Goal: Book appointment/travel/reservation

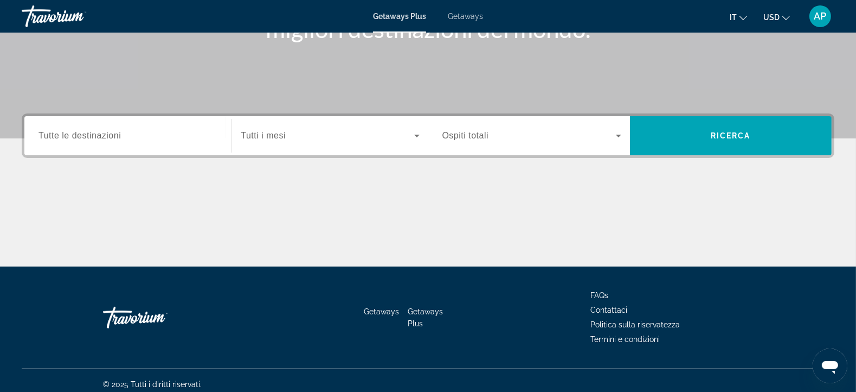
scroll to position [195, 0]
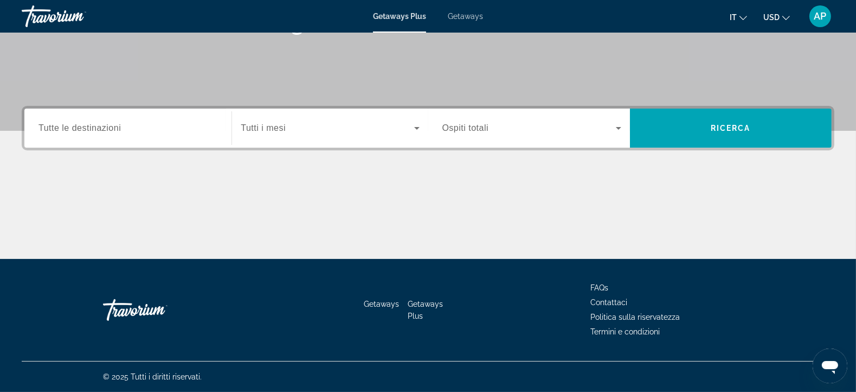
click at [188, 137] on div "Search widget" at bounding box center [128, 128] width 179 height 31
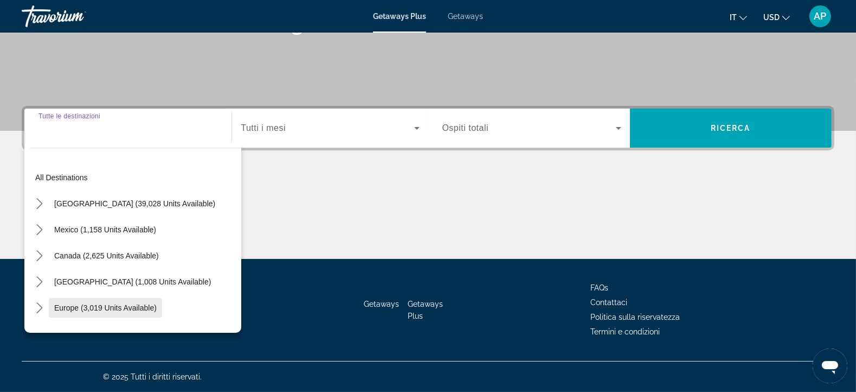
click at [137, 309] on span "Europe (3,019 units available)" at bounding box center [105, 307] width 102 height 9
type input "**********"
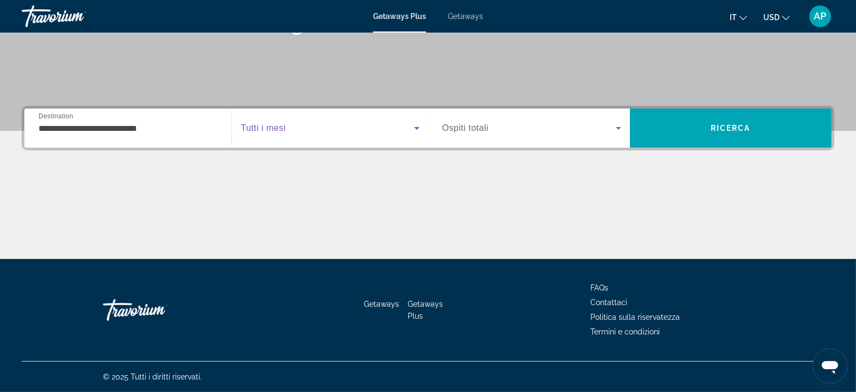
click at [418, 129] on icon "Search widget" at bounding box center [417, 127] width 13 height 13
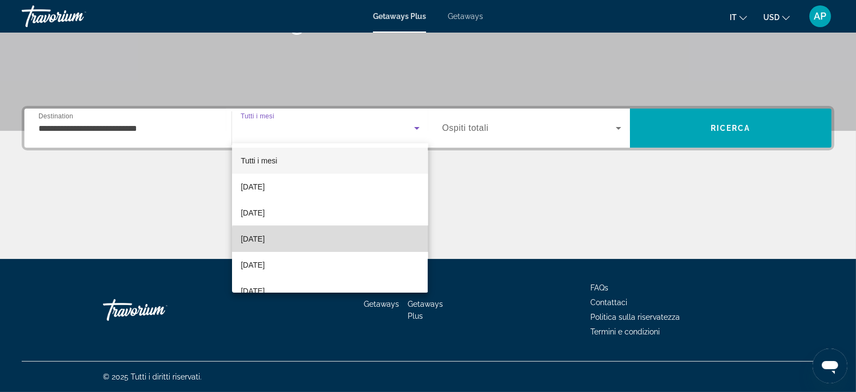
click at [347, 239] on mat-option "[DATE]" at bounding box center [330, 239] width 196 height 26
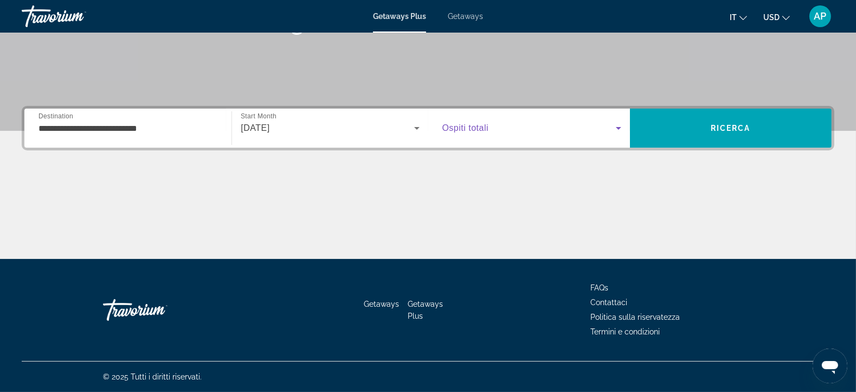
click at [619, 129] on icon "Search widget" at bounding box center [618, 128] width 5 height 3
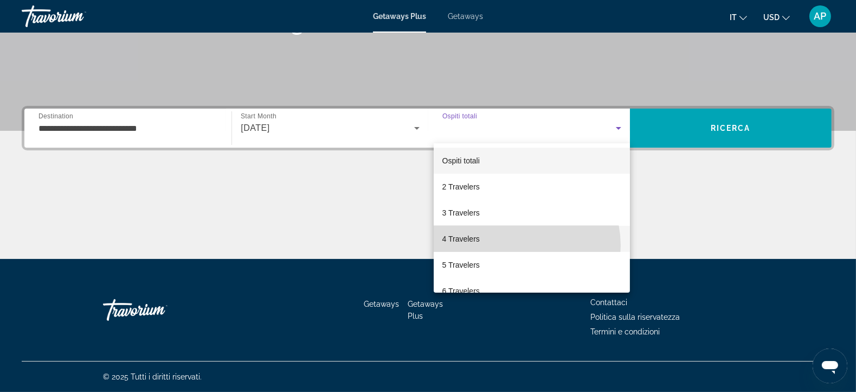
click at [521, 245] on mat-option "4 Travelers" at bounding box center [532, 239] width 196 height 26
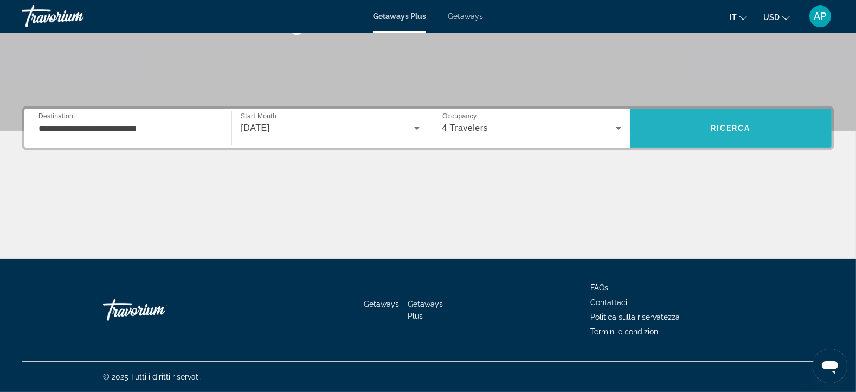
click at [735, 126] on span "Ricerca" at bounding box center [731, 128] width 40 height 9
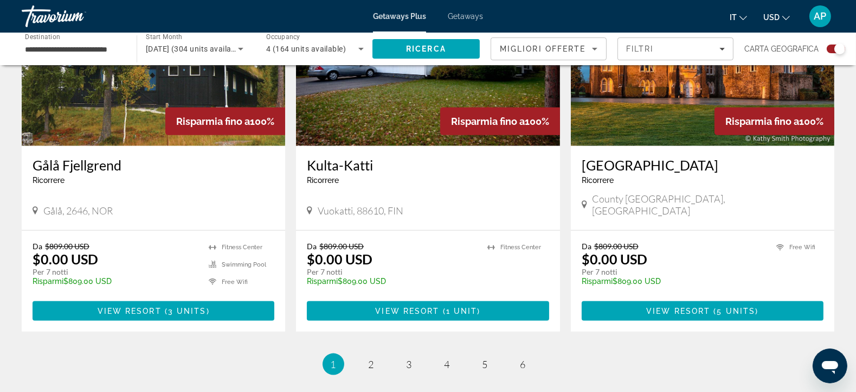
scroll to position [1687, 0]
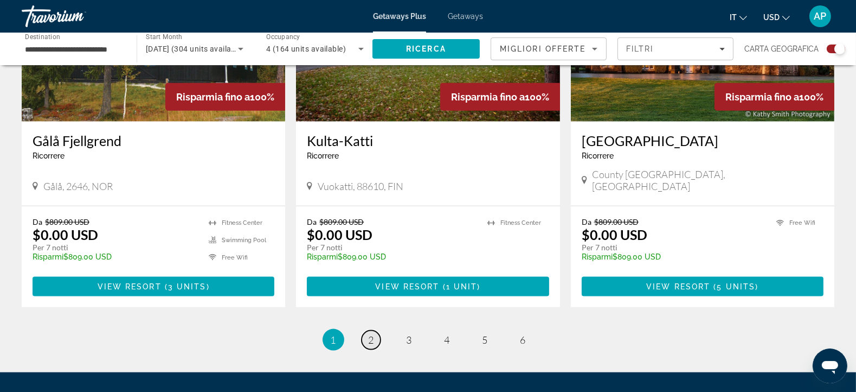
click at [371, 334] on span "2" at bounding box center [371, 340] width 5 height 12
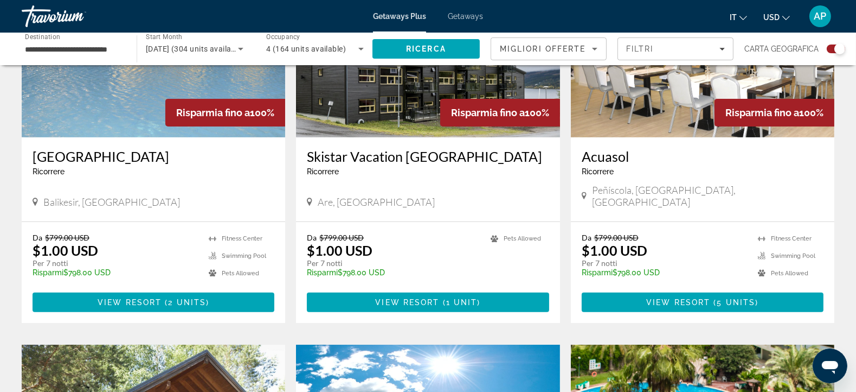
scroll to position [483, 0]
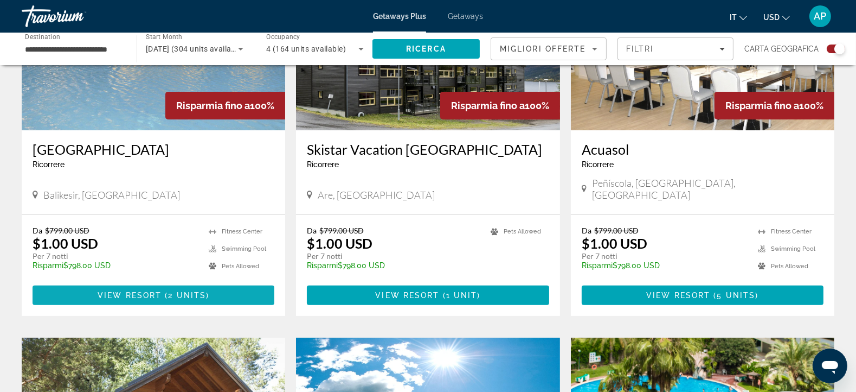
click at [158, 291] on span "View Resort" at bounding box center [130, 295] width 64 height 9
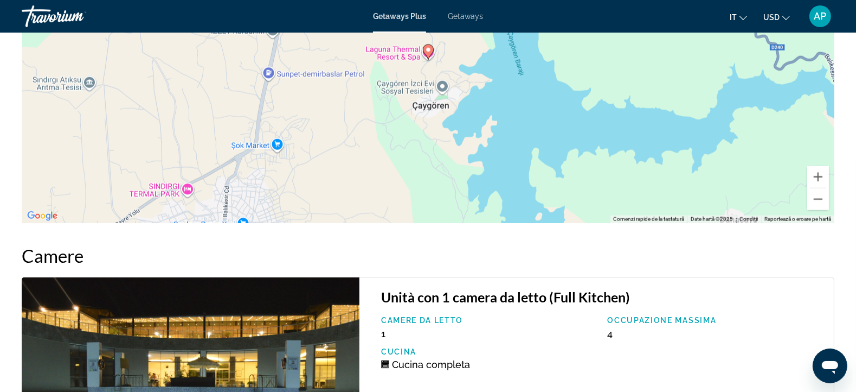
scroll to position [1629, 0]
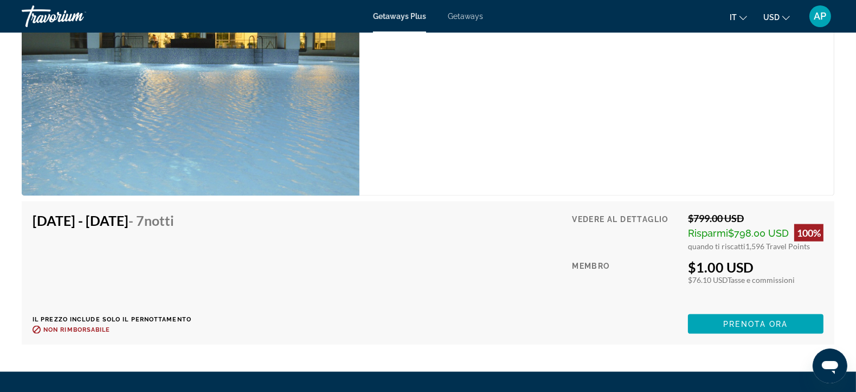
scroll to position [1971, 0]
